Goal: Task Accomplishment & Management: Manage account settings

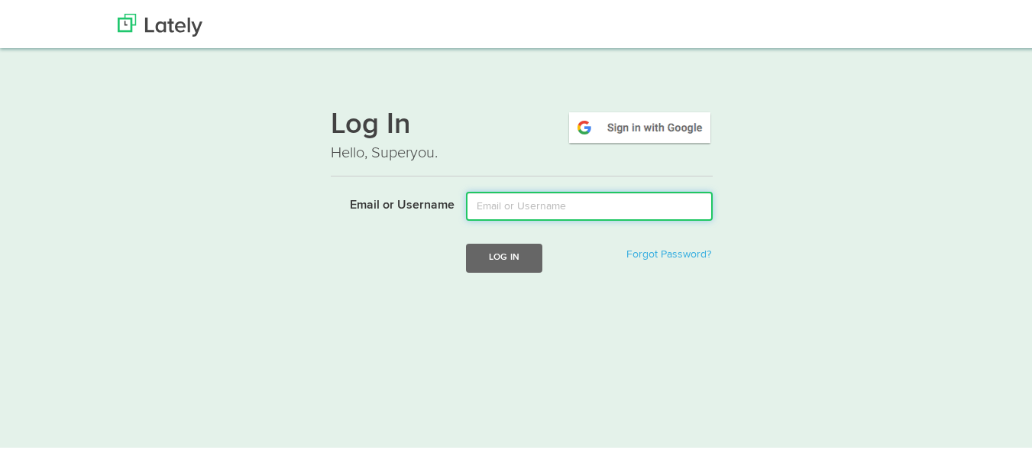
click at [528, 197] on input "Email or Username" at bounding box center [589, 203] width 247 height 29
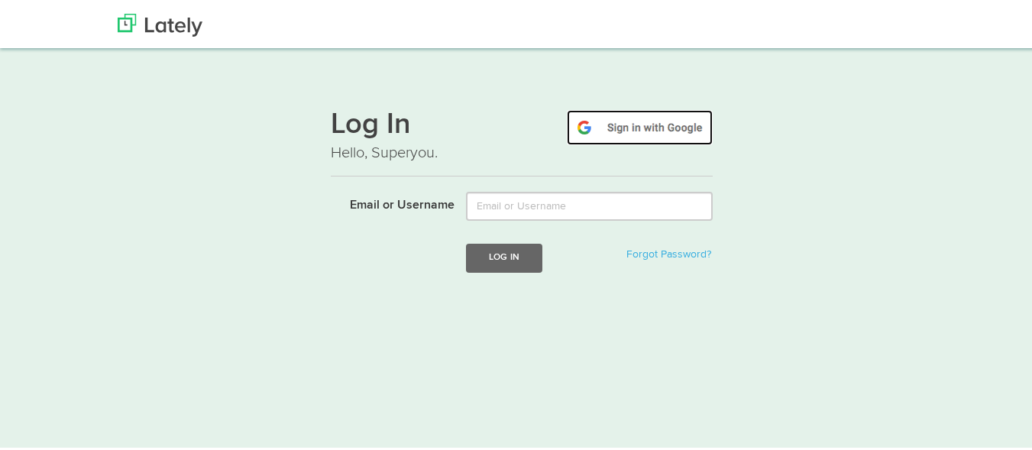
click at [635, 126] on img at bounding box center [640, 125] width 146 height 35
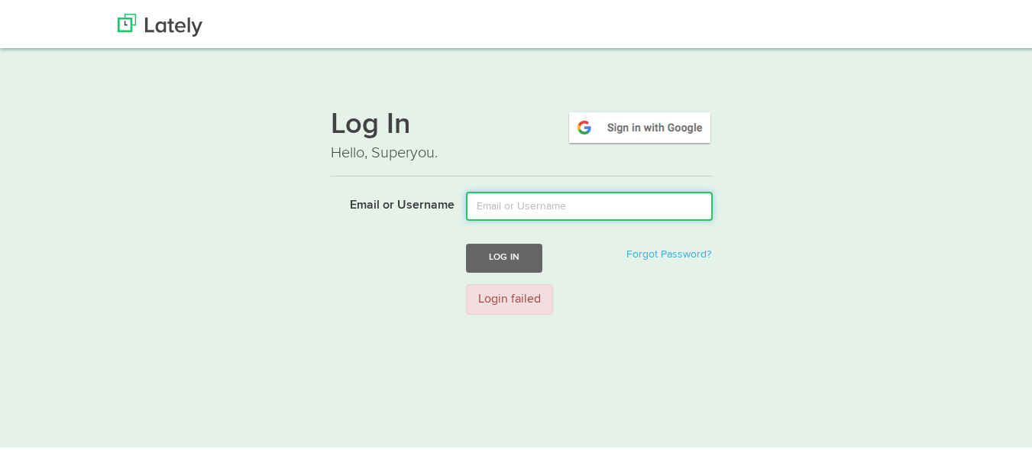
click at [515, 198] on input "Email or Username" at bounding box center [589, 203] width 247 height 29
type input "adelasolluna@gmail.com"
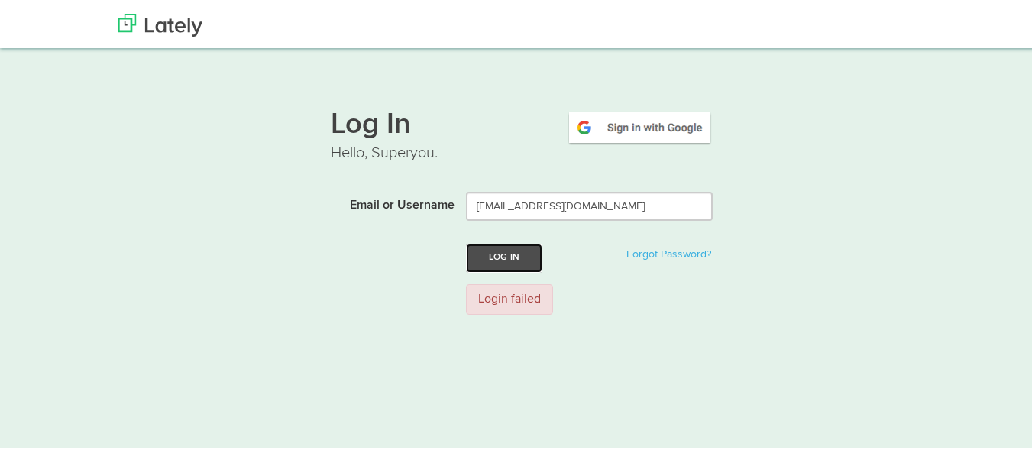
click at [491, 263] on button "Log In" at bounding box center [504, 255] width 76 height 28
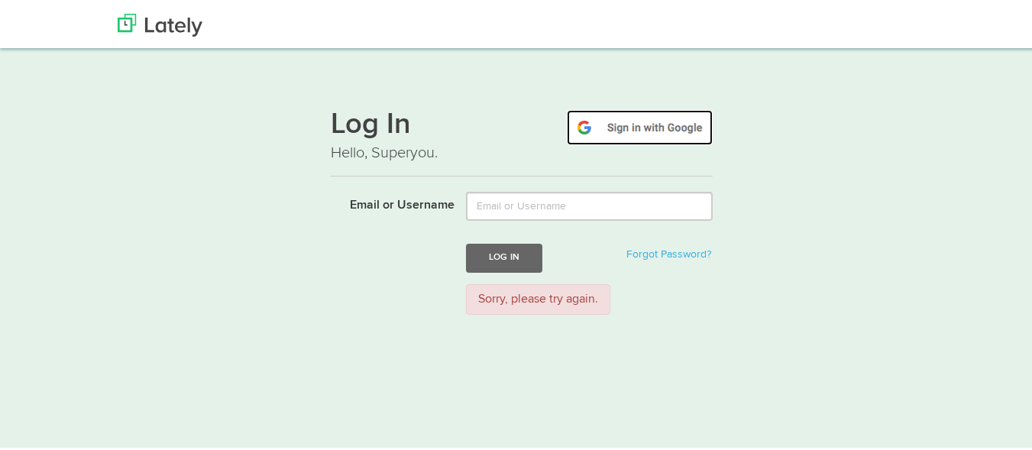
click at [610, 126] on img at bounding box center [640, 125] width 146 height 35
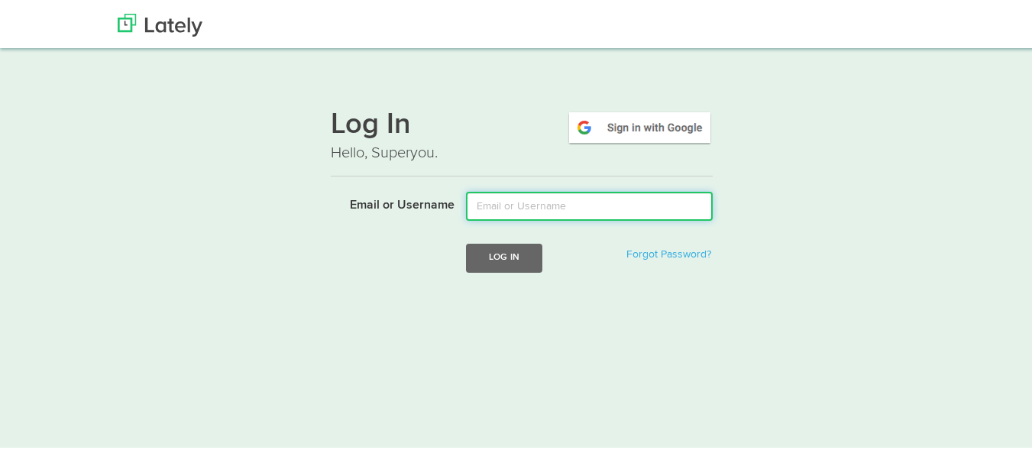
click at [586, 211] on input "Email or Username" at bounding box center [589, 203] width 247 height 29
type input "[EMAIL_ADDRESS][DOMAIN_NAME]"
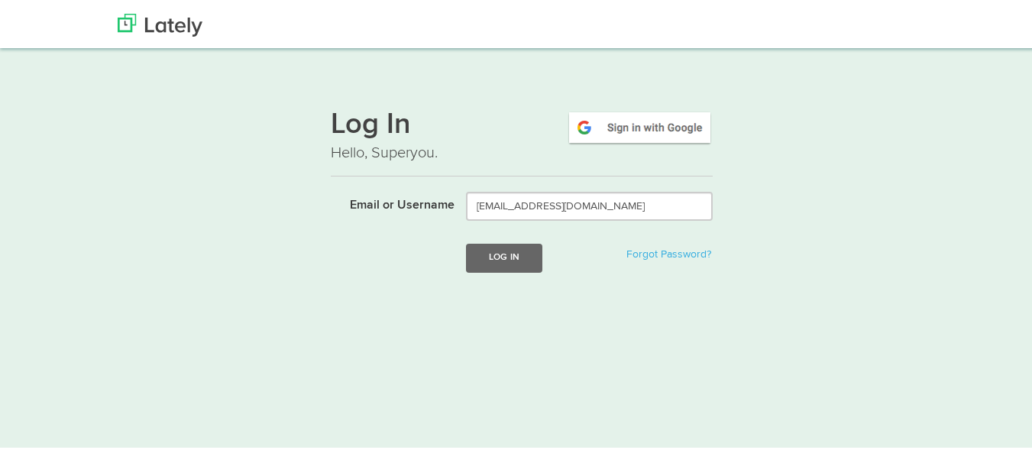
click at [502, 271] on form "Email or Username [EMAIL_ADDRESS][DOMAIN_NAME] Log In Forgot Password?" at bounding box center [522, 241] width 382 height 104
click at [494, 248] on button "Log In" at bounding box center [504, 255] width 76 height 28
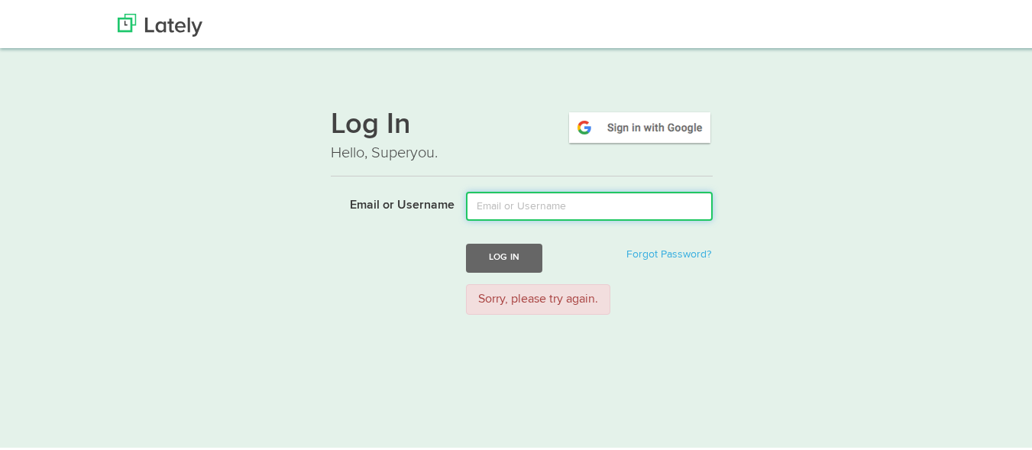
click at [538, 206] on input "Email or Username" at bounding box center [589, 203] width 247 height 29
type input "[EMAIL_ADDRESS][DOMAIN_NAME]"
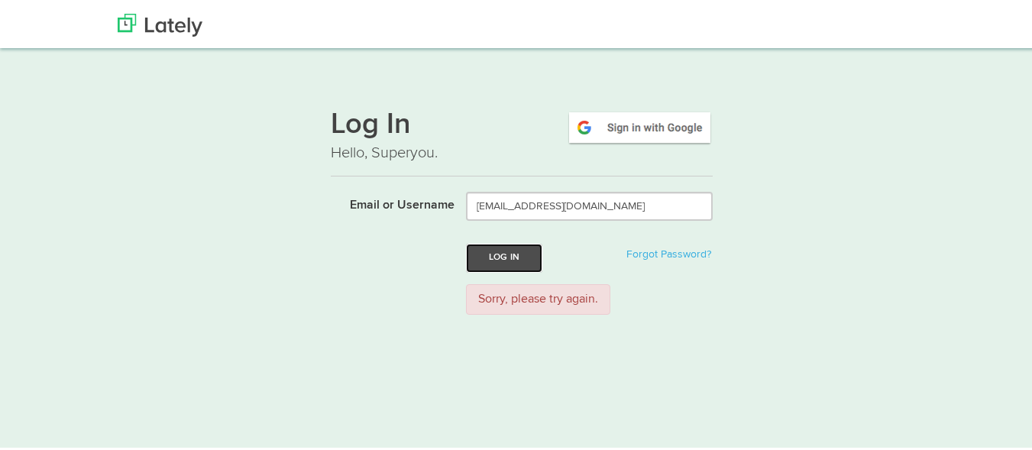
click at [523, 257] on button "Log In" at bounding box center [504, 255] width 76 height 28
